Goal: Transaction & Acquisition: Purchase product/service

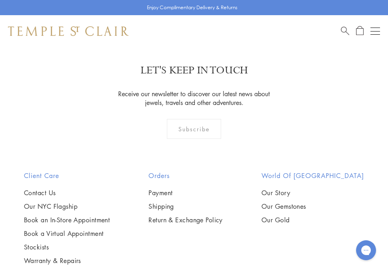
scroll to position [1239, 0]
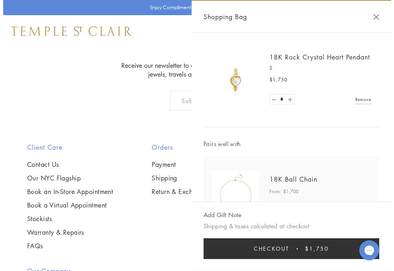
scroll to position [1257, 0]
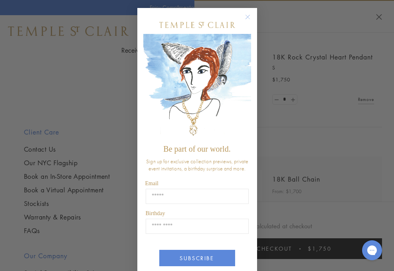
click at [246, 73] on img "POPUP Form" at bounding box center [197, 87] width 108 height 107
click at [243, 16] on circle "Close dialog" at bounding box center [248, 17] width 10 height 10
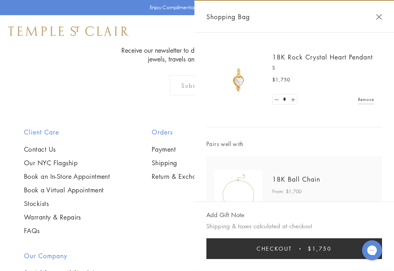
click at [284, 248] on span "Checkout" at bounding box center [275, 248] width 36 height 9
